Goal: Task Accomplishment & Management: Complete application form

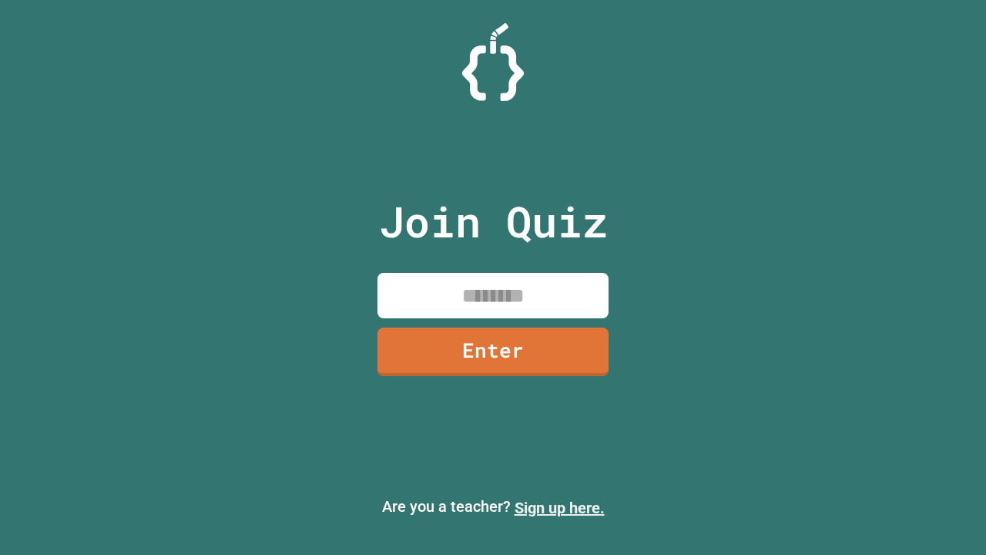
click at [559, 508] on link "Sign up here." at bounding box center [560, 507] width 90 height 18
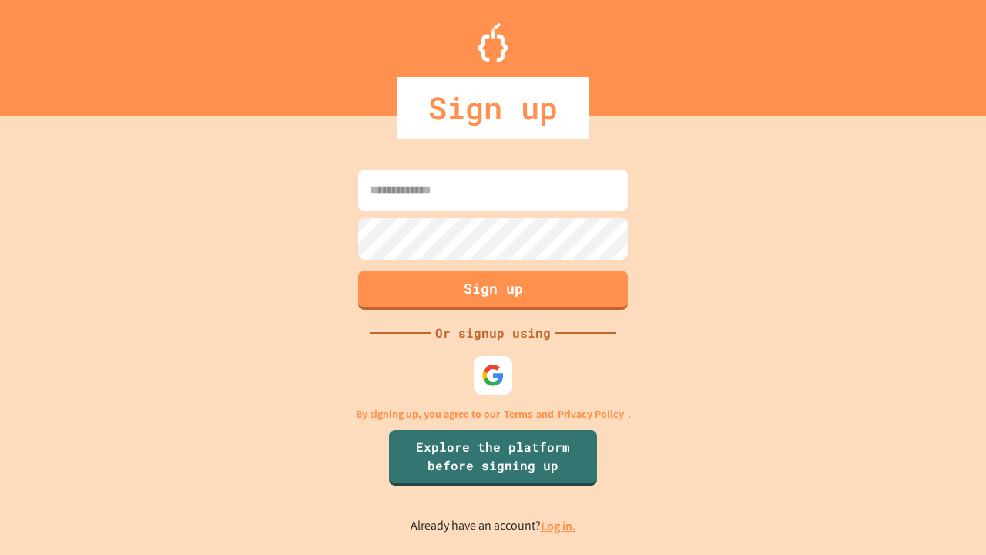
click at [559, 525] on link "Log in." at bounding box center [558, 526] width 35 height 16
